Goal: Check status: Check status

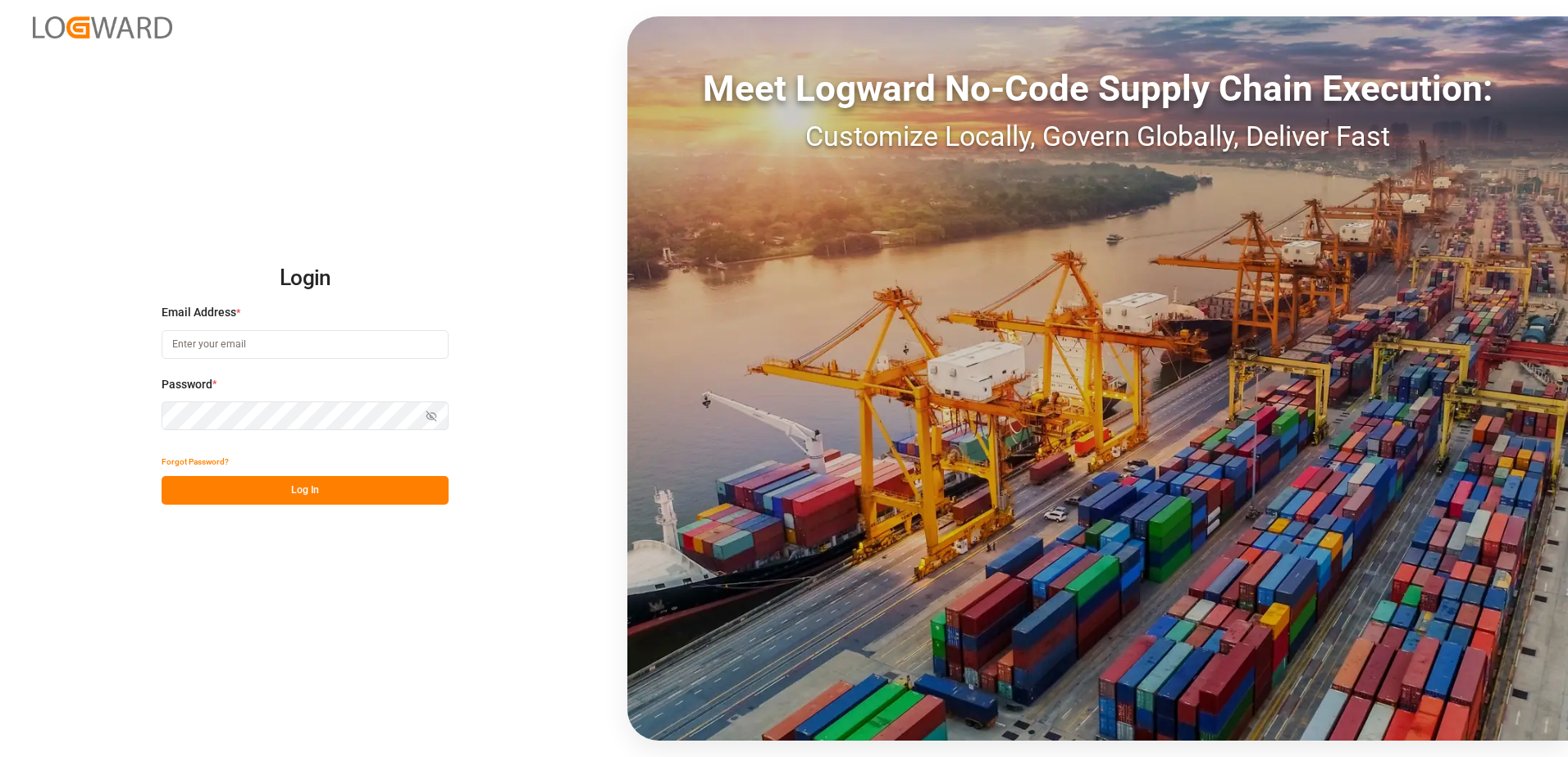
click at [362, 338] on input at bounding box center [305, 344] width 287 height 28
paste input "[PERSON_NAME][EMAIL_ADDRESS][DOMAIN_NAME]"
type input "[PERSON_NAME][EMAIL_ADDRESS][DOMAIN_NAME]"
click at [311, 435] on small "Password is required." at bounding box center [305, 441] width 287 height 15
click at [295, 492] on button "Log In" at bounding box center [305, 490] width 287 height 28
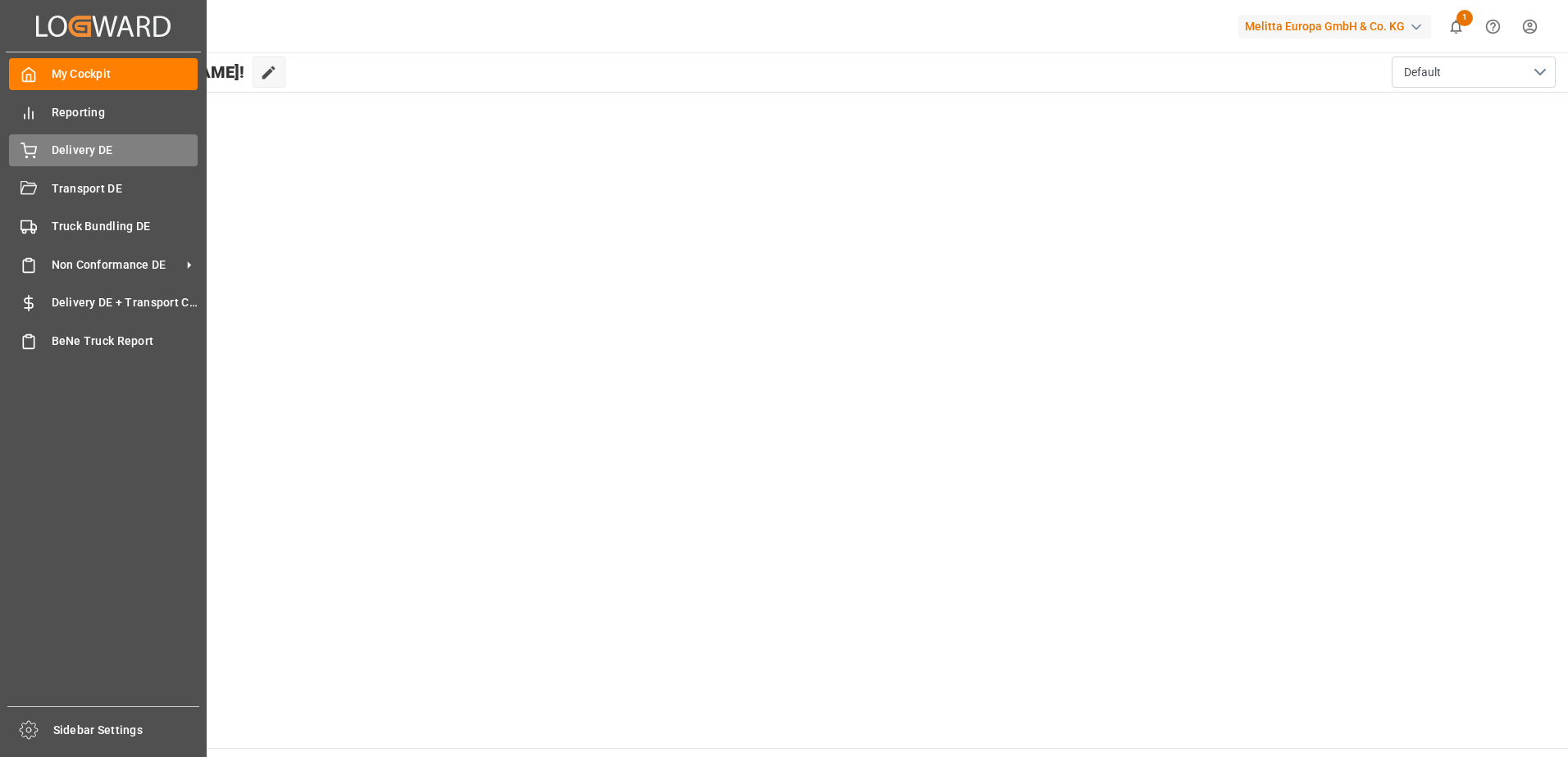
click at [29, 148] on icon at bounding box center [28, 148] width 15 height 10
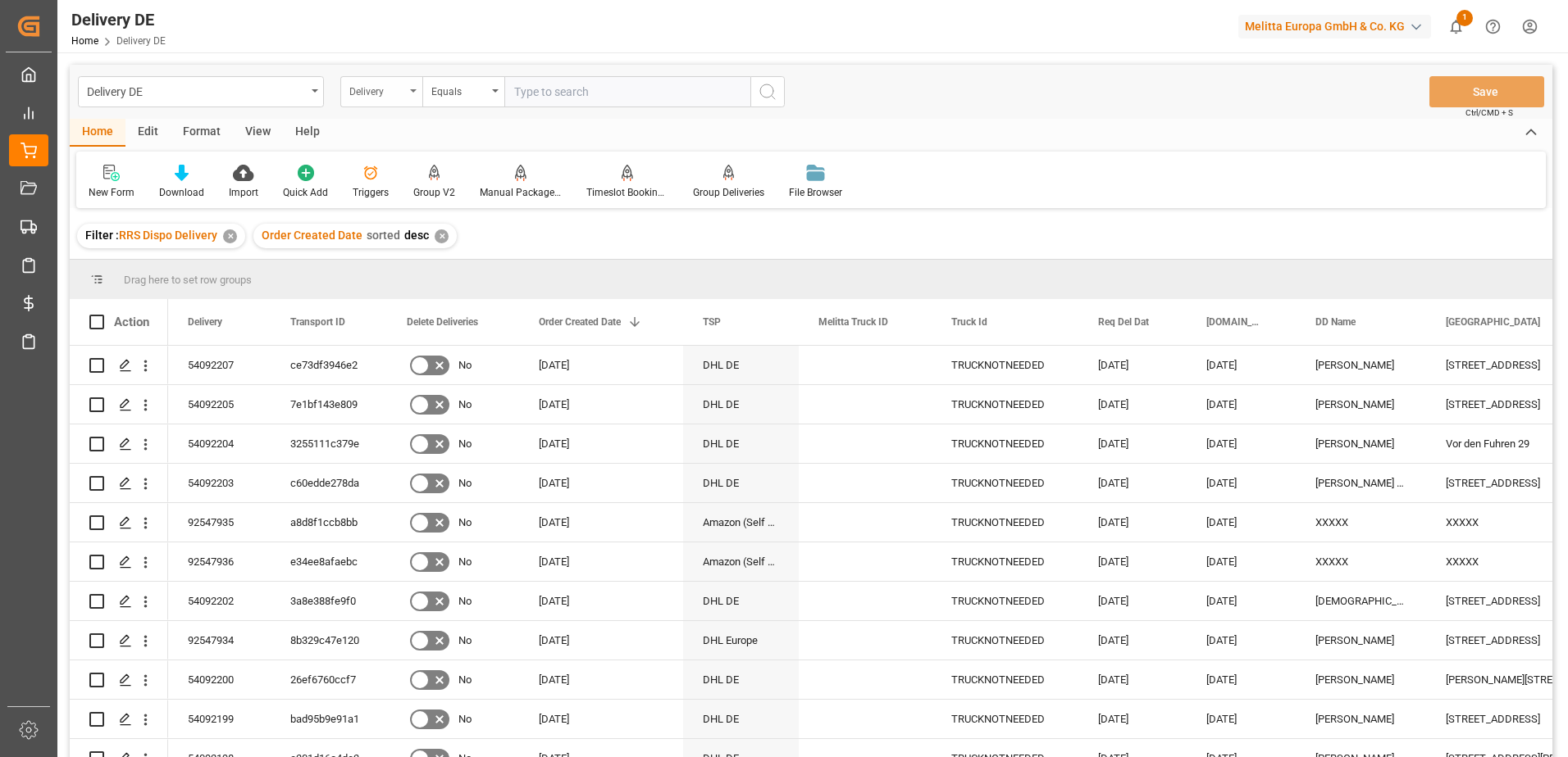
click at [421, 104] on div "Delivery" at bounding box center [382, 91] width 82 height 31
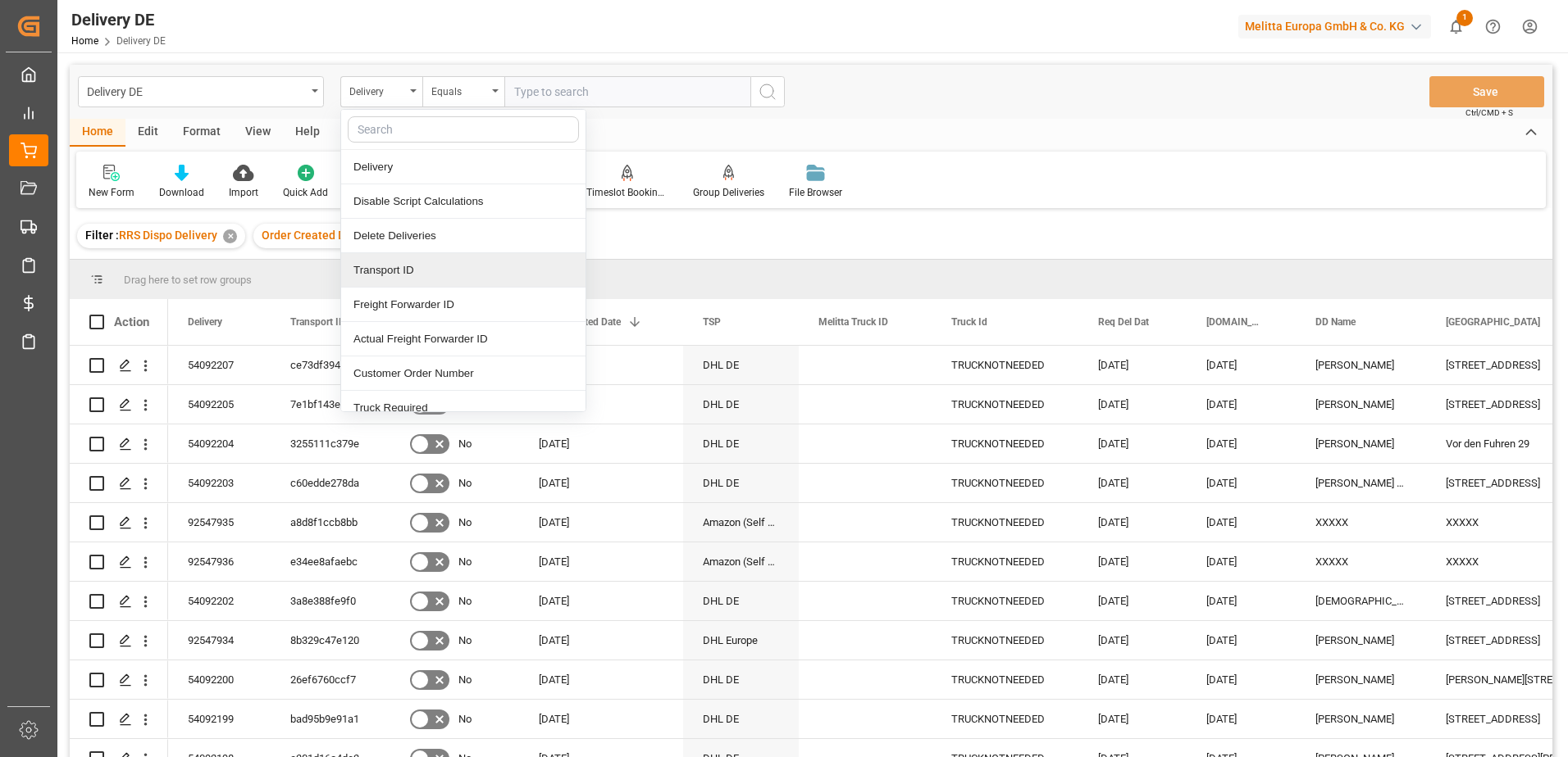
click at [386, 265] on div "Transport ID" at bounding box center [463, 270] width 245 height 34
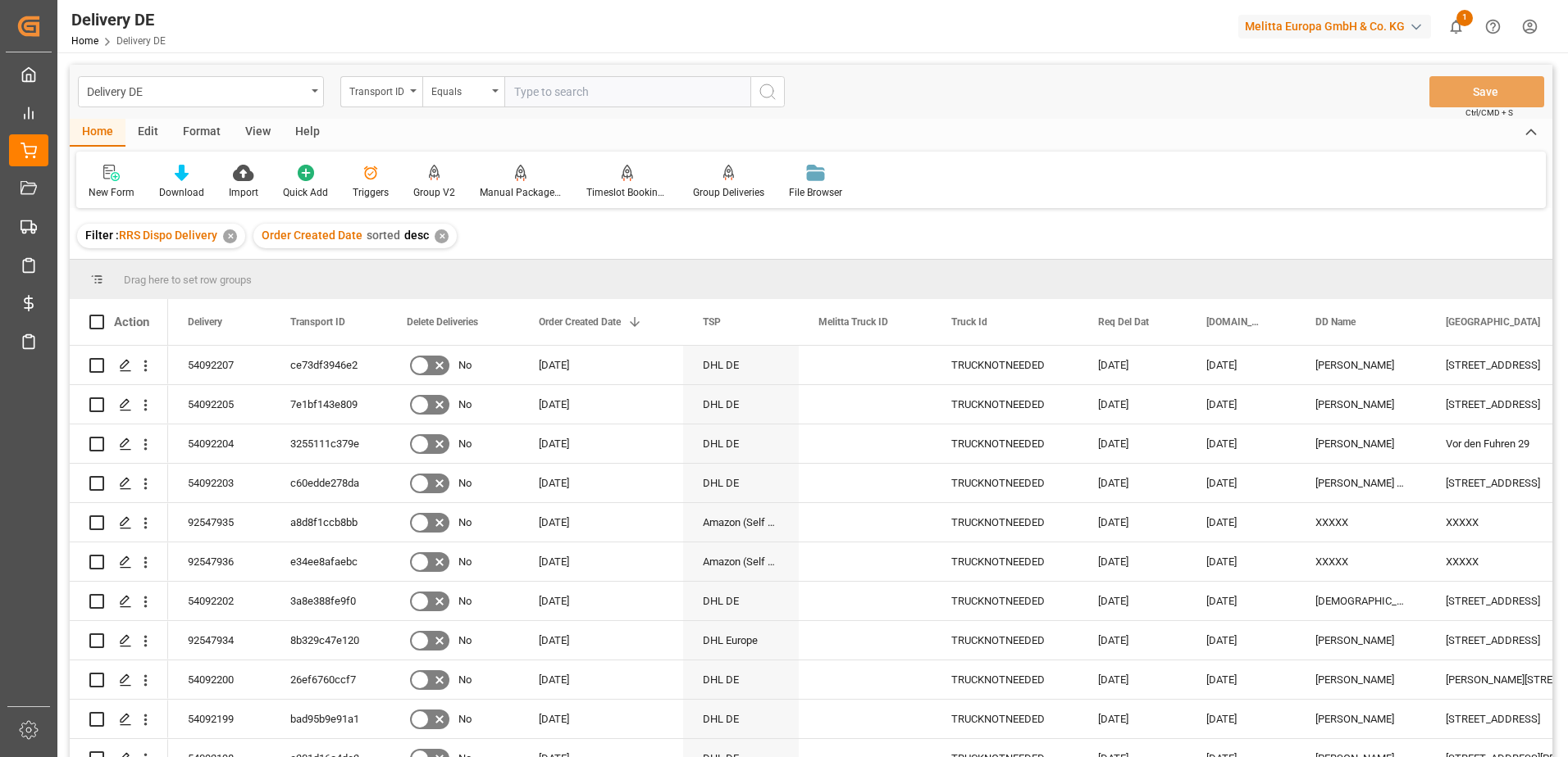
click at [565, 98] on input "text" at bounding box center [626, 91] width 246 height 31
paste input "854788296275"
type input "854788296275"
click at [768, 99] on icon "search button" at bounding box center [767, 91] width 20 height 20
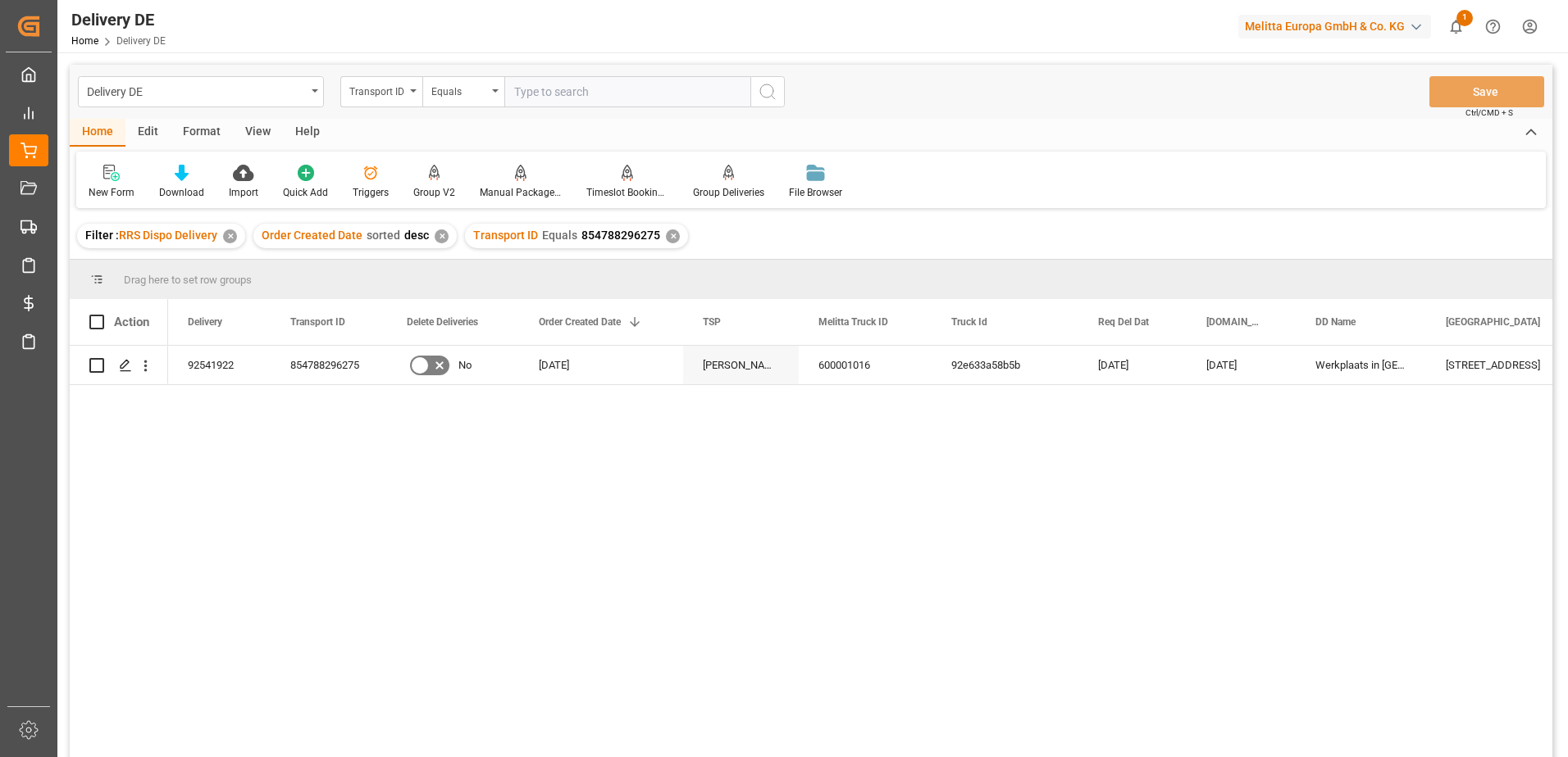
click at [1529, 21] on html "Created by potrace 1.15, written by [PERSON_NAME] [DATE]-[DATE] Created by potr…" at bounding box center [784, 378] width 1568 height 757
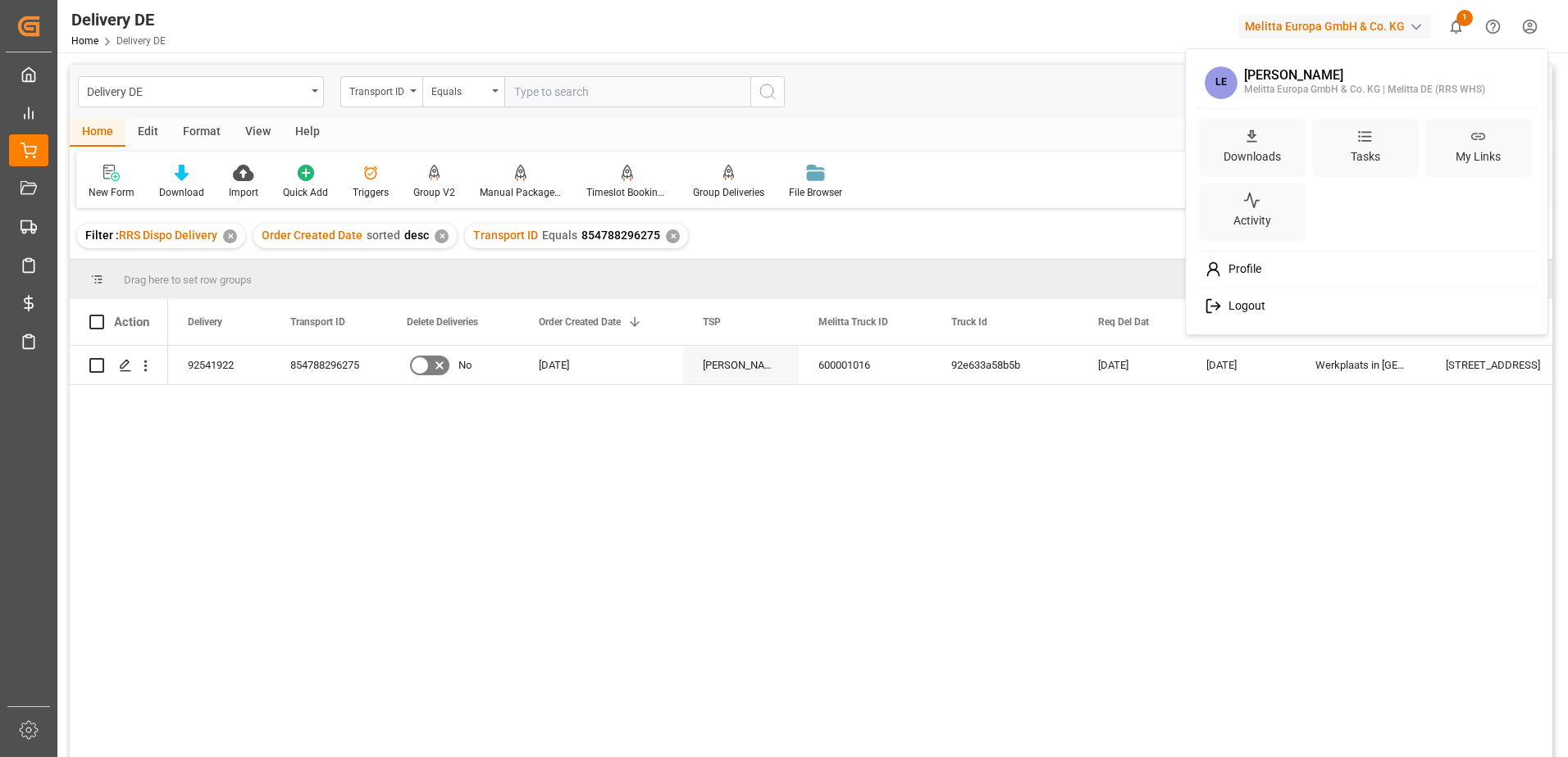
click at [1246, 301] on span "Logout" at bounding box center [1244, 306] width 44 height 15
